Goal: Book appointment/travel/reservation

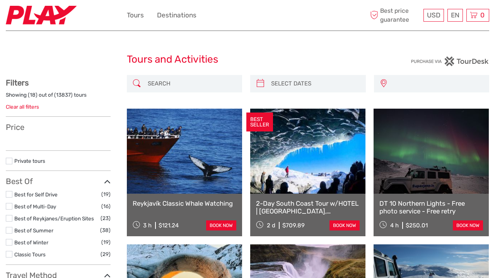
select select
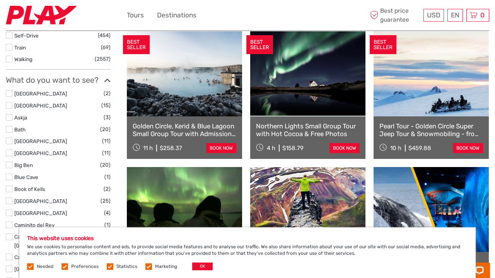
scroll to position [349, 0]
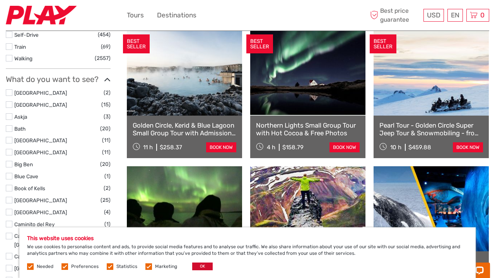
click at [199, 267] on button "OK" at bounding box center [202, 266] width 20 height 8
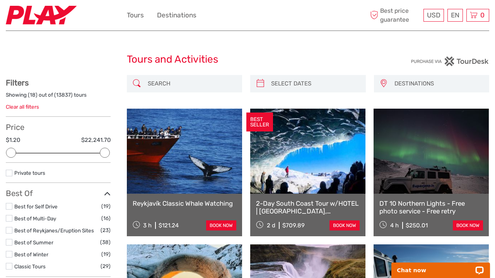
scroll to position [0, 0]
click at [388, 83] on div "DESTINATIONS [GEOGRAPHIC_DATA] [GEOGRAPHIC_DATA] [GEOGRAPHIC_DATA] [GEOGRAPHIC_…" at bounding box center [432, 83] width 116 height 17
click at [382, 82] on icon at bounding box center [382, 83] width 7 height 12
click at [176, 82] on input "search" at bounding box center [192, 84] width 94 height 14
click at [265, 82] on div at bounding box center [308, 83] width 116 height 17
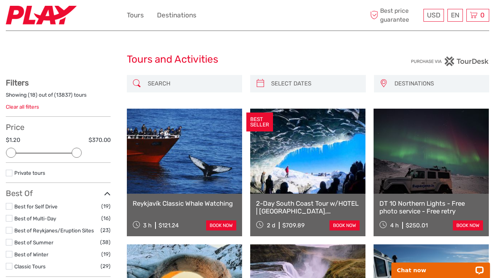
drag, startPoint x: 105, startPoint y: 153, endPoint x: 77, endPoint y: 153, distance: 28.2
click at [77, 153] on div at bounding box center [76, 153] width 10 height 10
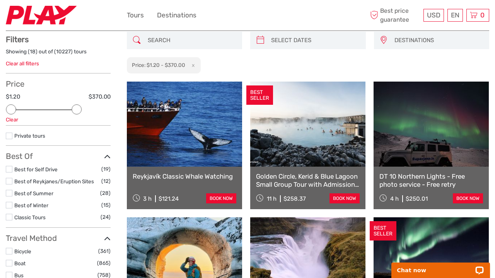
scroll to position [44, 0]
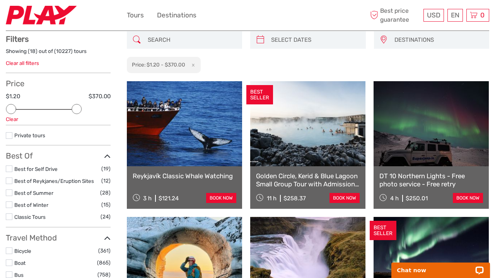
click at [88, 107] on div "Price $1.20 $370.00 Clear" at bounding box center [58, 102] width 105 height 46
drag, startPoint x: 77, startPoint y: 109, endPoint x: 184, endPoint y: 115, distance: 107.6
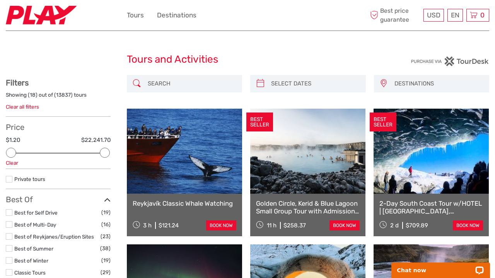
click at [406, 83] on span "DESTINATIONS" at bounding box center [438, 83] width 95 height 13
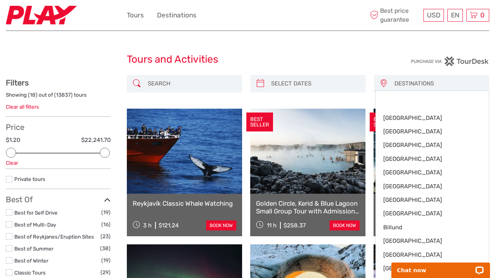
click at [187, 87] on input "search" at bounding box center [192, 84] width 94 height 14
